Goal: Task Accomplishment & Management: Manage account settings

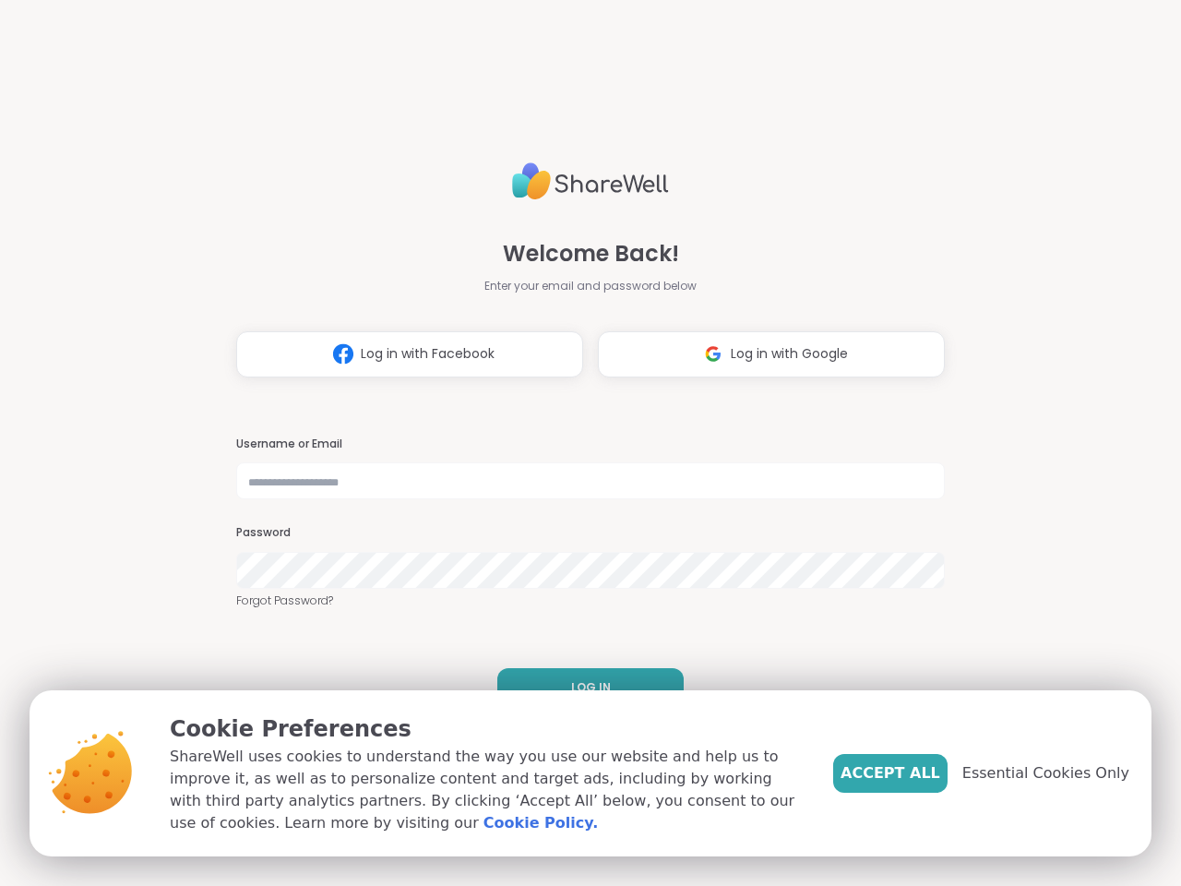
click at [582, 443] on h3 "Username or Email" at bounding box center [590, 445] width 709 height 16
click at [402, 354] on span "Log in with Facebook" at bounding box center [428, 353] width 134 height 19
click at [764, 354] on span "Log in with Google" at bounding box center [789, 353] width 117 height 19
click at [583, 688] on span "LOG IN" at bounding box center [591, 687] width 40 height 17
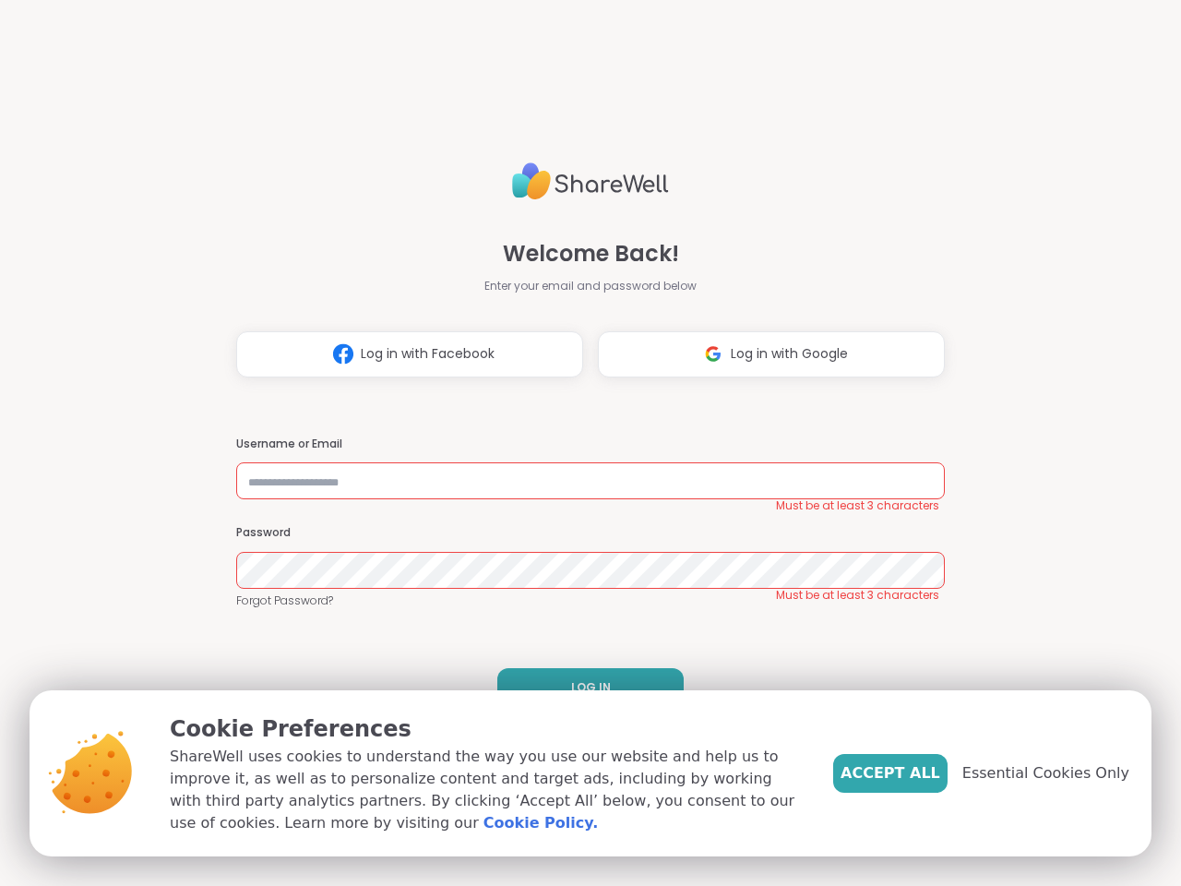
click at [921, 773] on span "Accept All" at bounding box center [891, 773] width 100 height 22
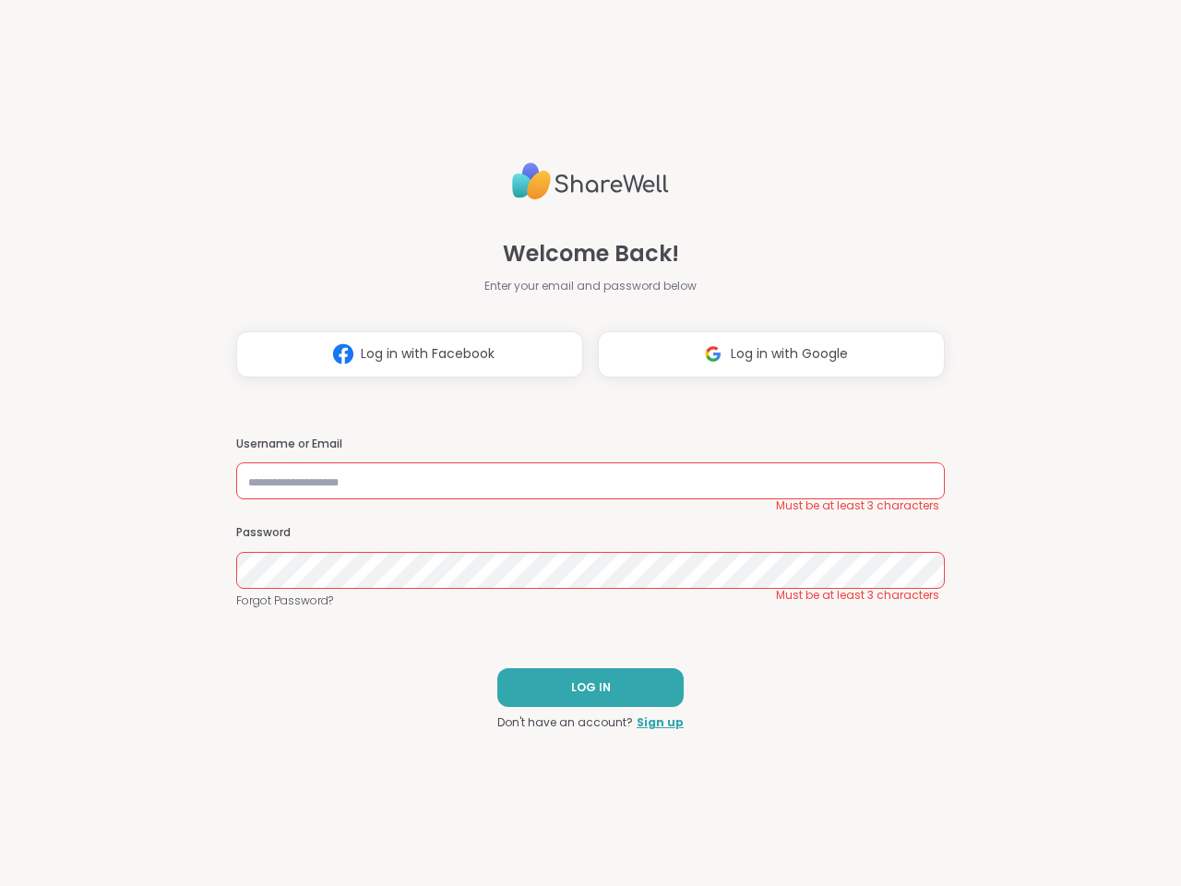
click at [1057, 773] on div "Welcome Back! Enter your email and password below Log in with Facebook Log in w…" at bounding box center [590, 443] width 1181 height 886
